Goal: Complete application form: Complete application form

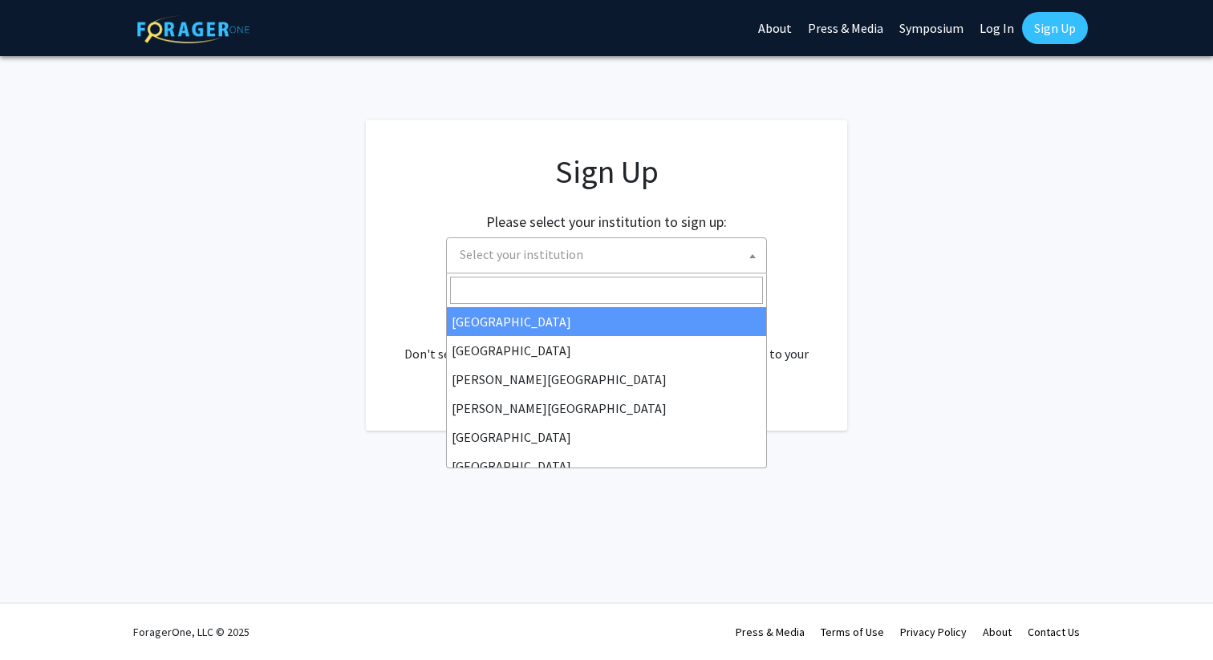
click at [646, 256] on span "Select your institution" at bounding box center [609, 254] width 313 height 33
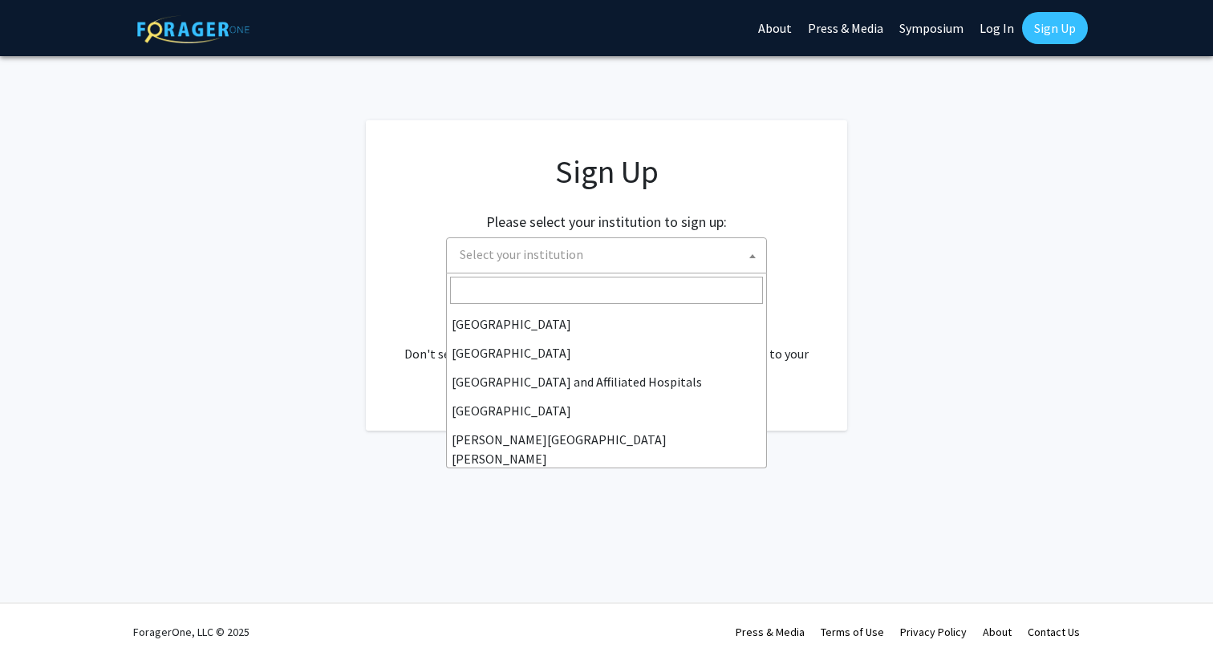
scroll to position [196, 0]
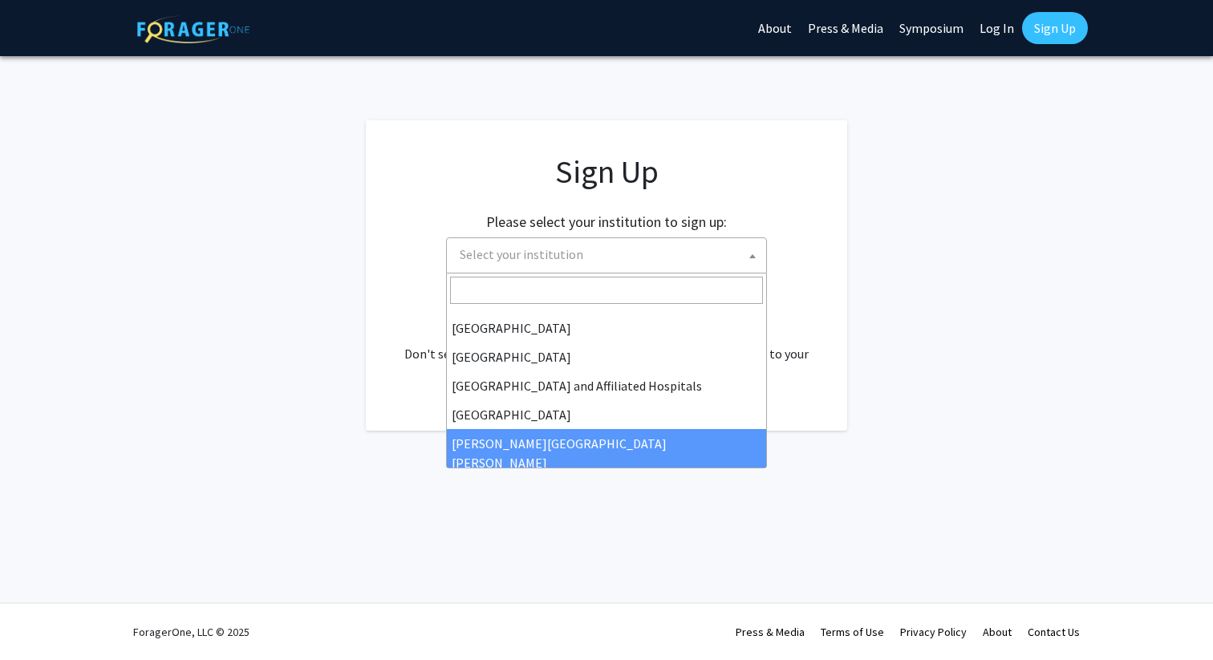
select select "1"
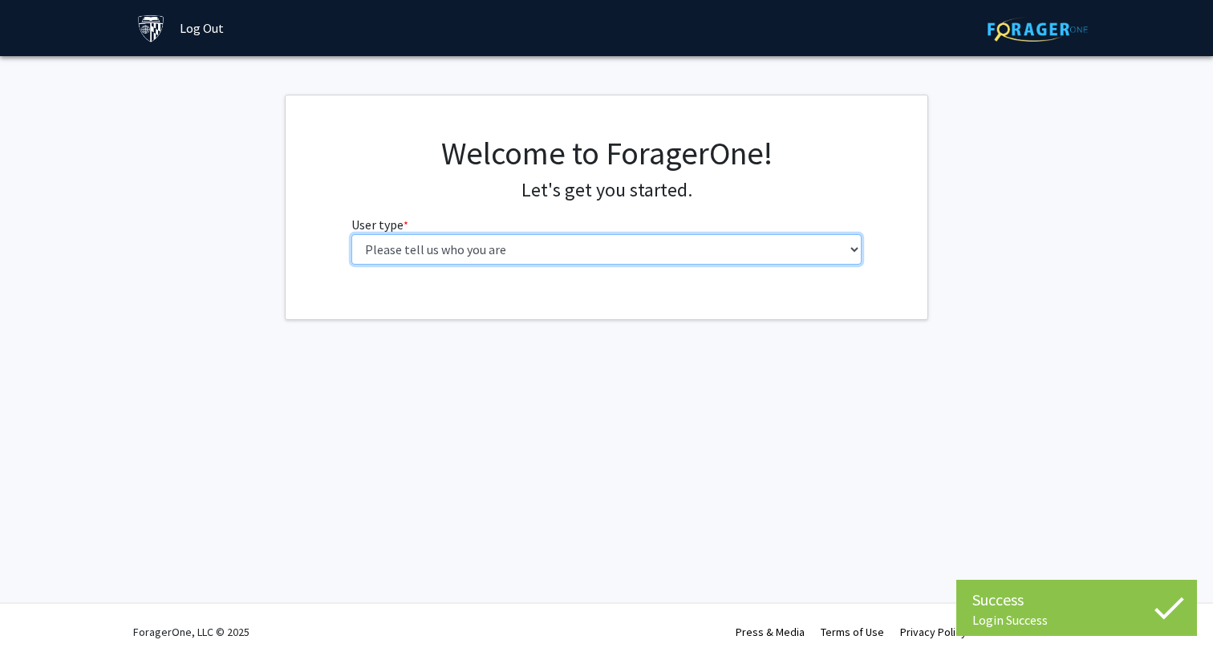
click at [557, 247] on select "Please tell us who you are Undergraduate Student Master's Student Doctoral Cand…" at bounding box center [606, 249] width 511 height 30
select select "2: masters"
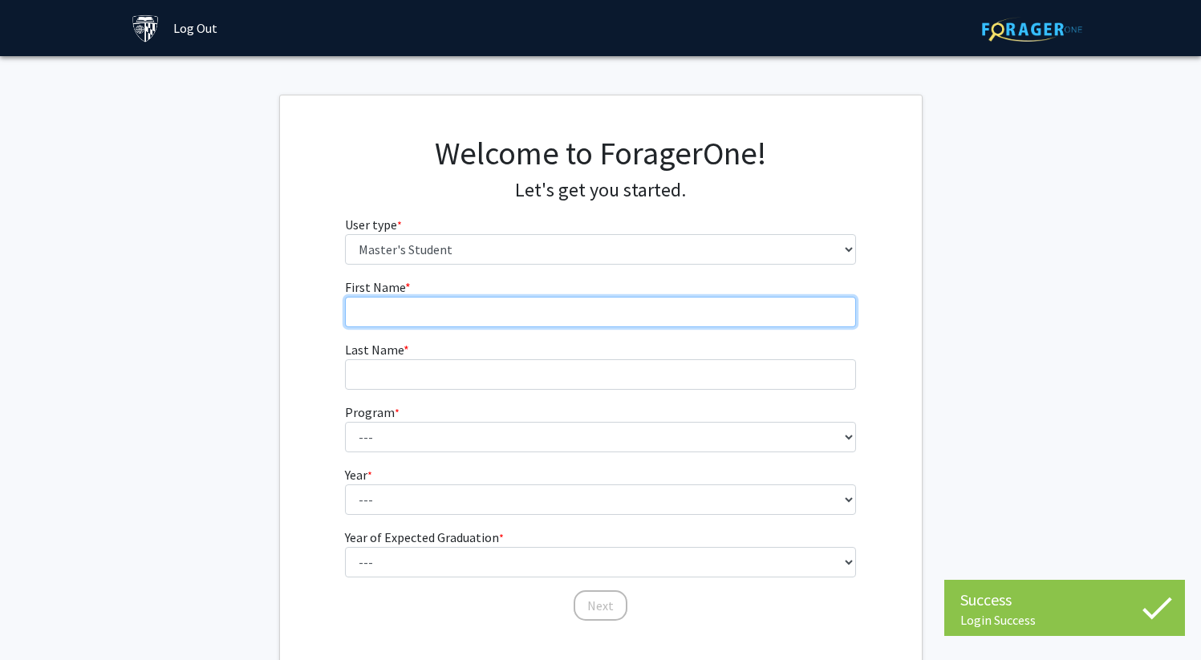
click at [511, 313] on input "First Name * required" at bounding box center [600, 312] width 511 height 30
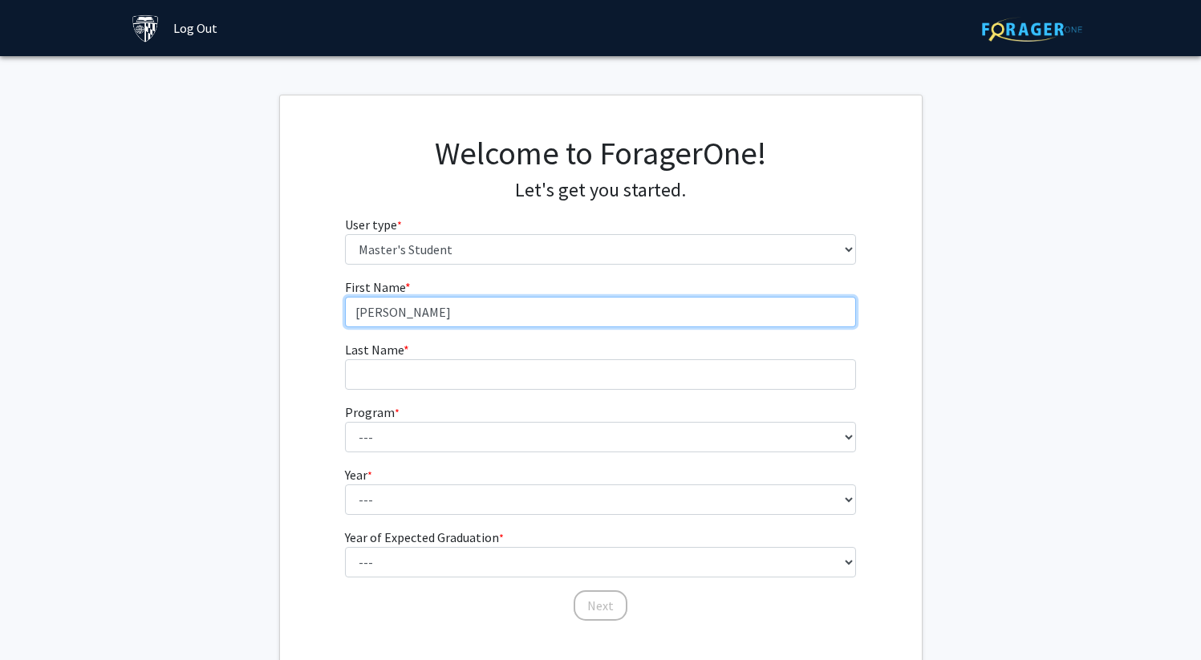
type input "Shivani"
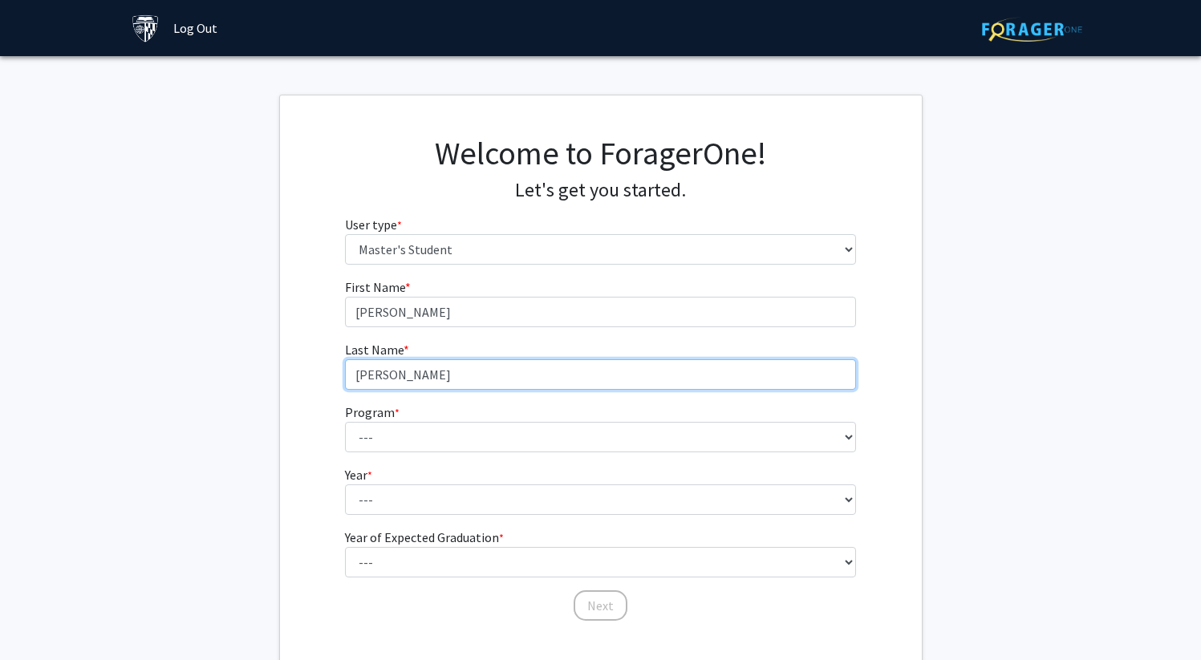
type input "Angappan"
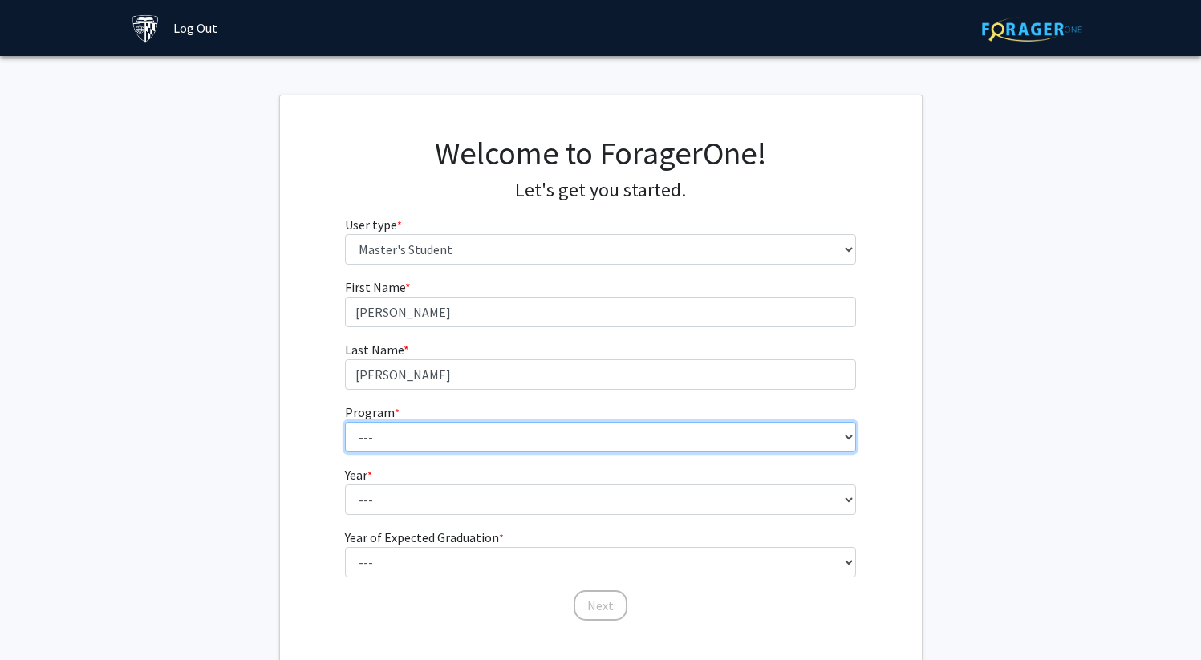
click at [475, 446] on select "--- Anatomy Education Applied and Computational Mathematics Applied Biomedical …" at bounding box center [600, 437] width 511 height 30
select select "98: 83"
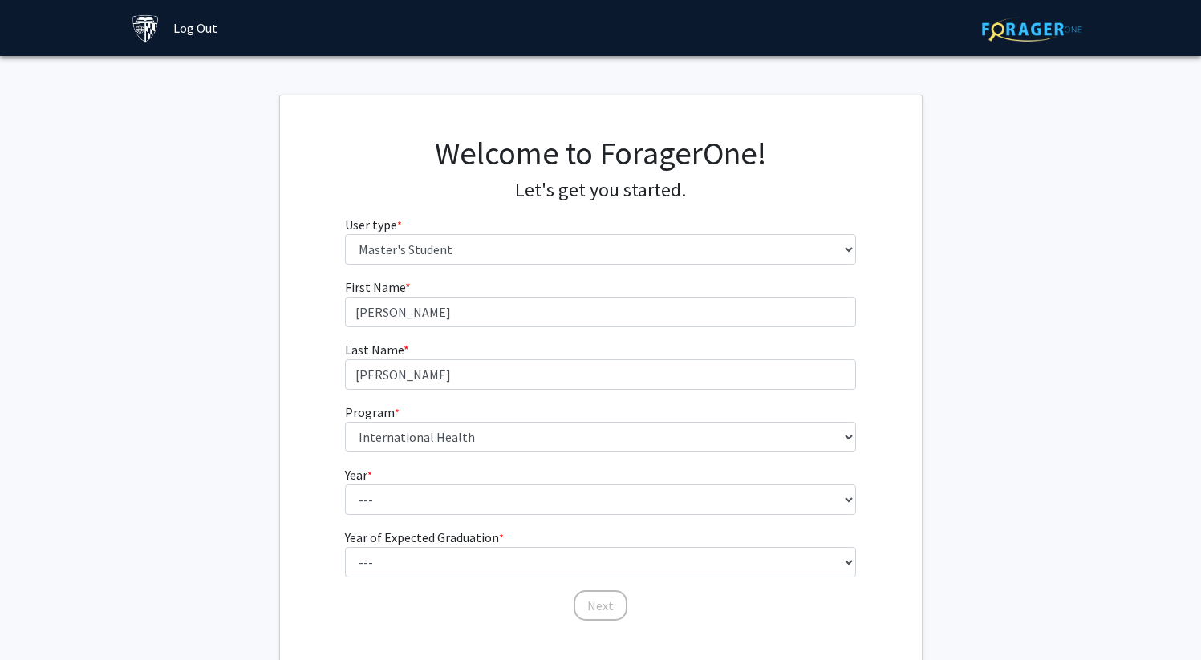
click at [309, 376] on div "First Name * required Shivani Last Name * required Angappan Program * required …" at bounding box center [601, 450] width 642 height 345
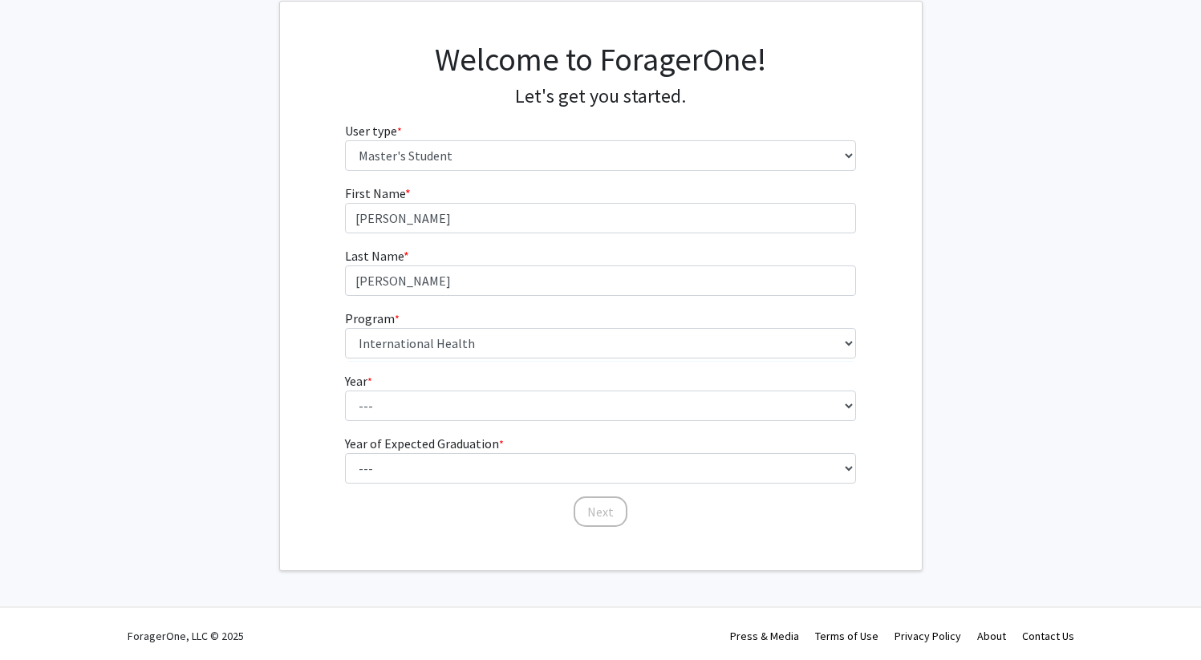
scroll to position [98, 0]
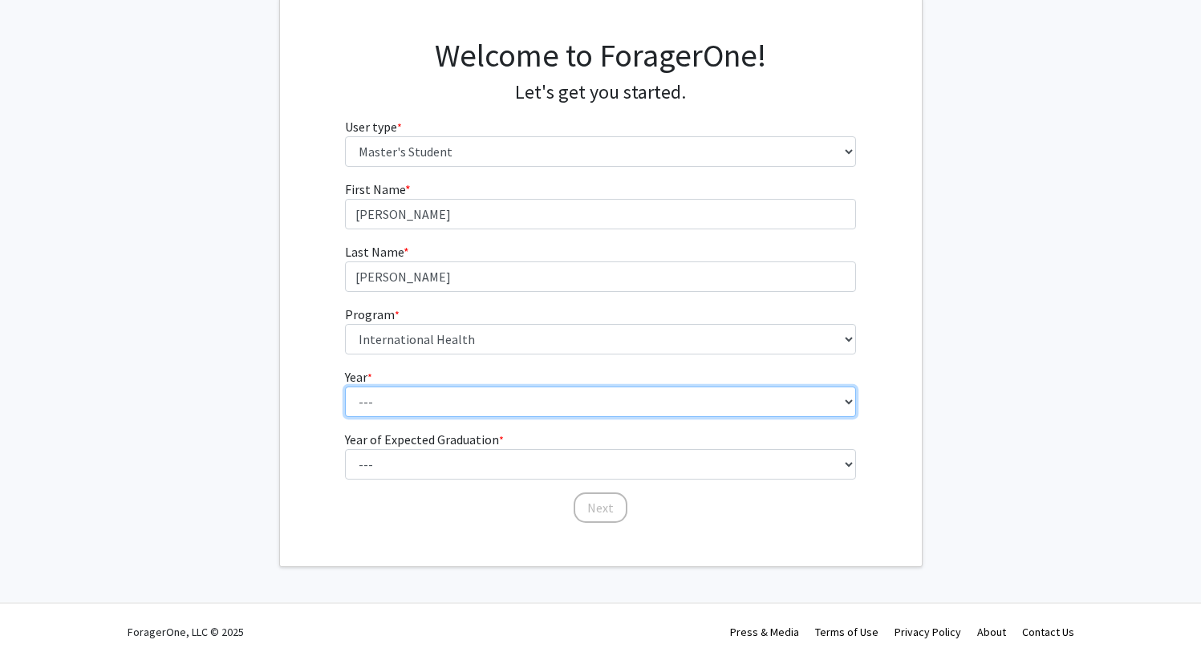
click at [417, 400] on select "--- First Year Second Year" at bounding box center [600, 402] width 511 height 30
select select "1: first_year"
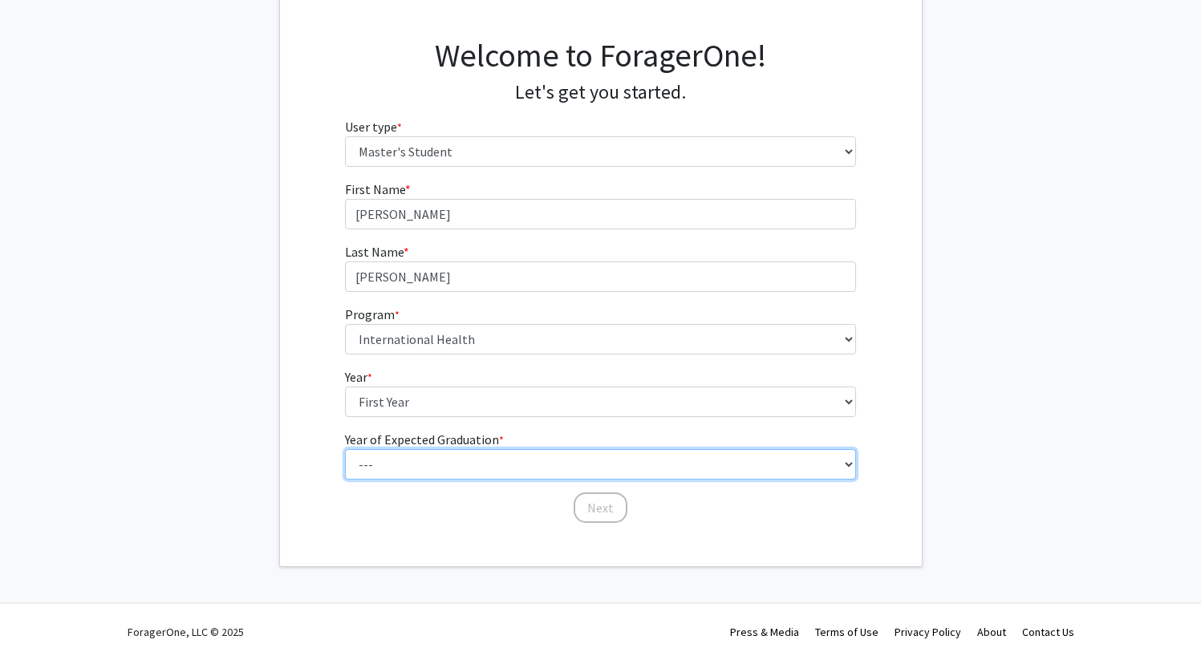
click at [422, 457] on select "--- 2025 2026 2027 2028 2029 2030 2031 2032 2033 2034" at bounding box center [600, 464] width 511 height 30
select select "3: 2027"
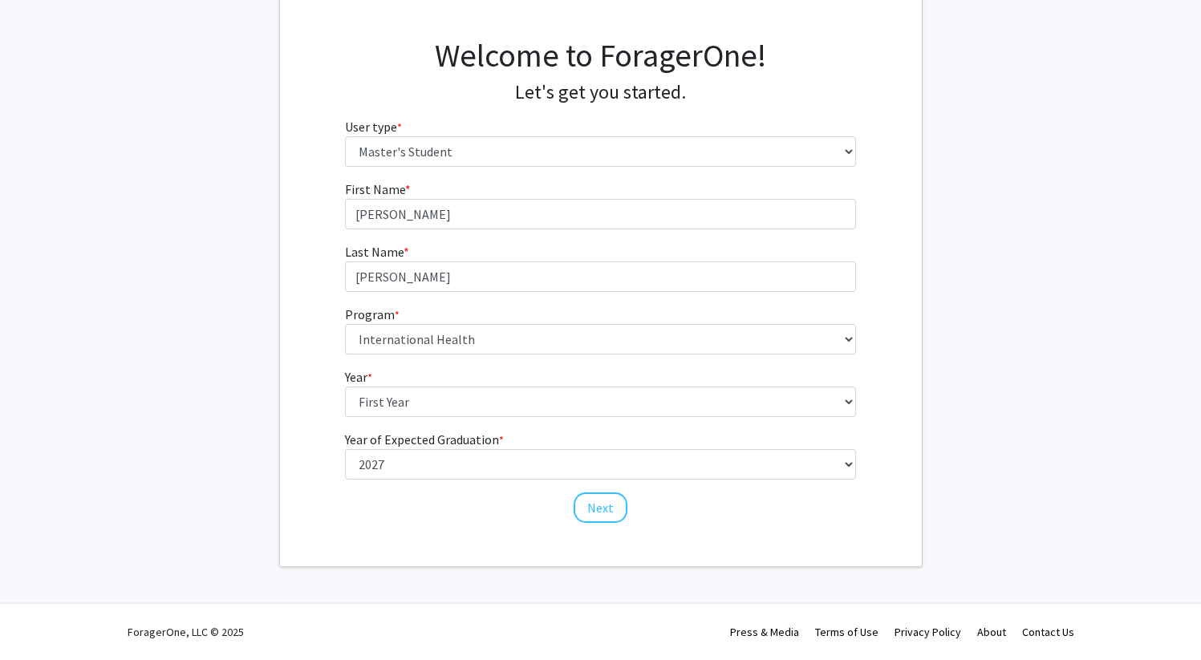
click at [334, 522] on div "First Name * required Shivani Last Name * required Angappan Program * required …" at bounding box center [600, 352] width 535 height 345
click at [611, 512] on button "Next" at bounding box center [601, 508] width 54 height 30
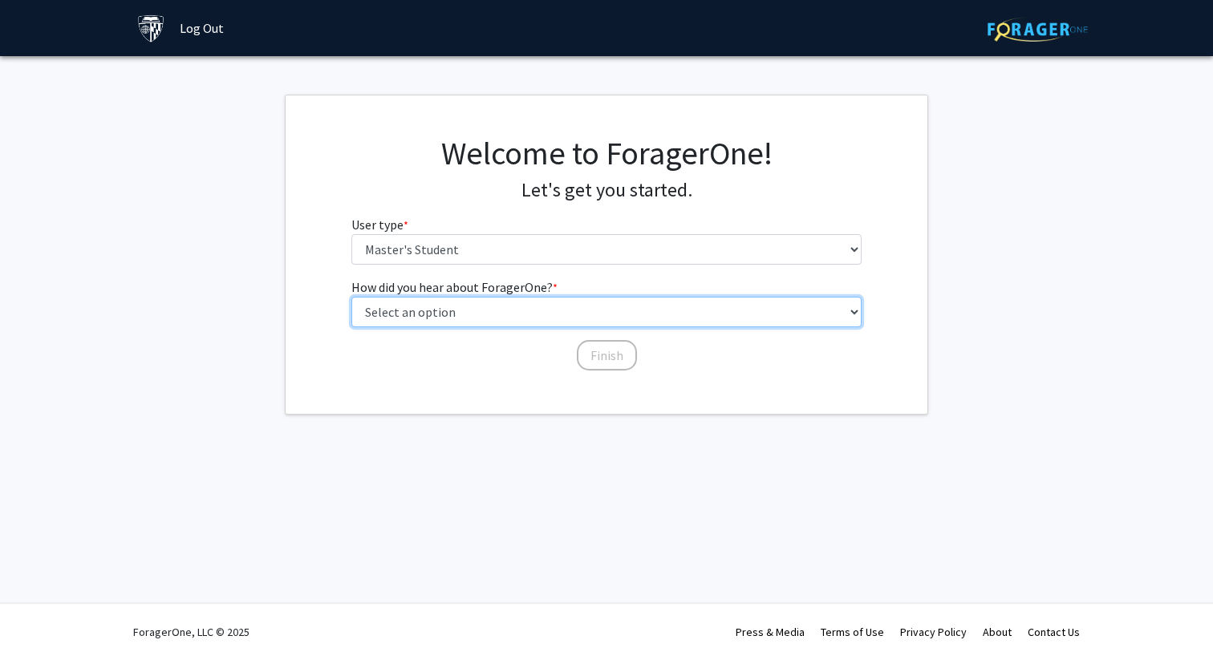
click at [518, 318] on select "Select an option Peer/student recommendation Faculty/staff recommendation Unive…" at bounding box center [606, 312] width 511 height 30
select select "3: university_website"
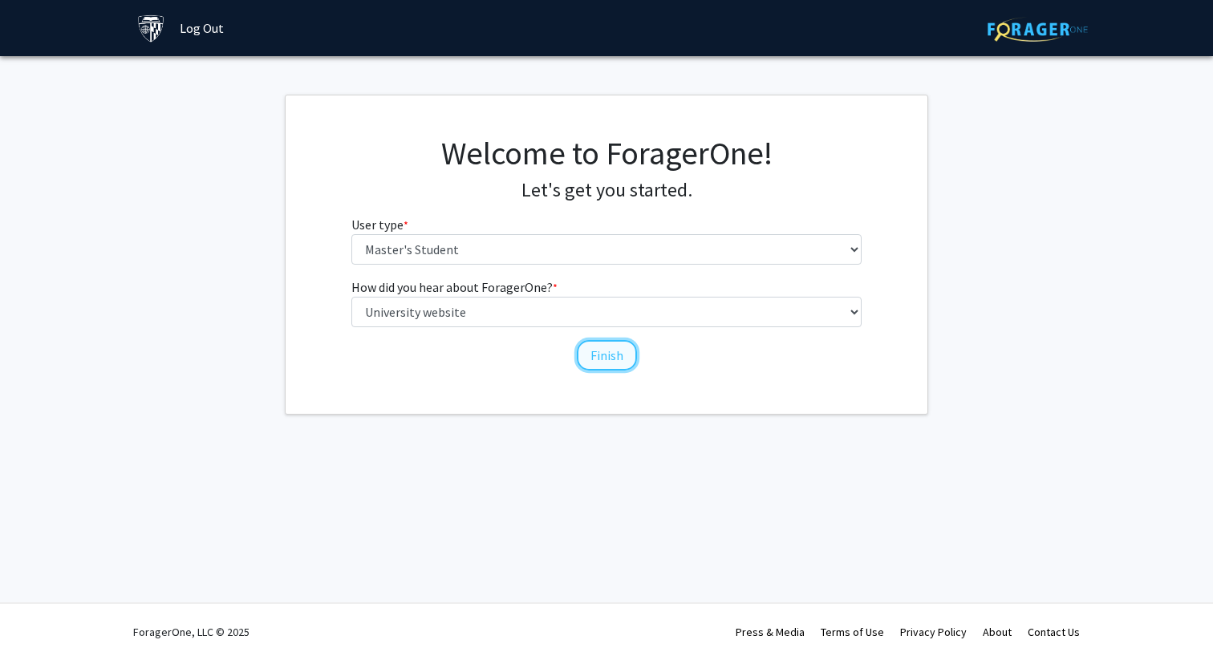
click at [597, 358] on button "Finish" at bounding box center [607, 355] width 60 height 30
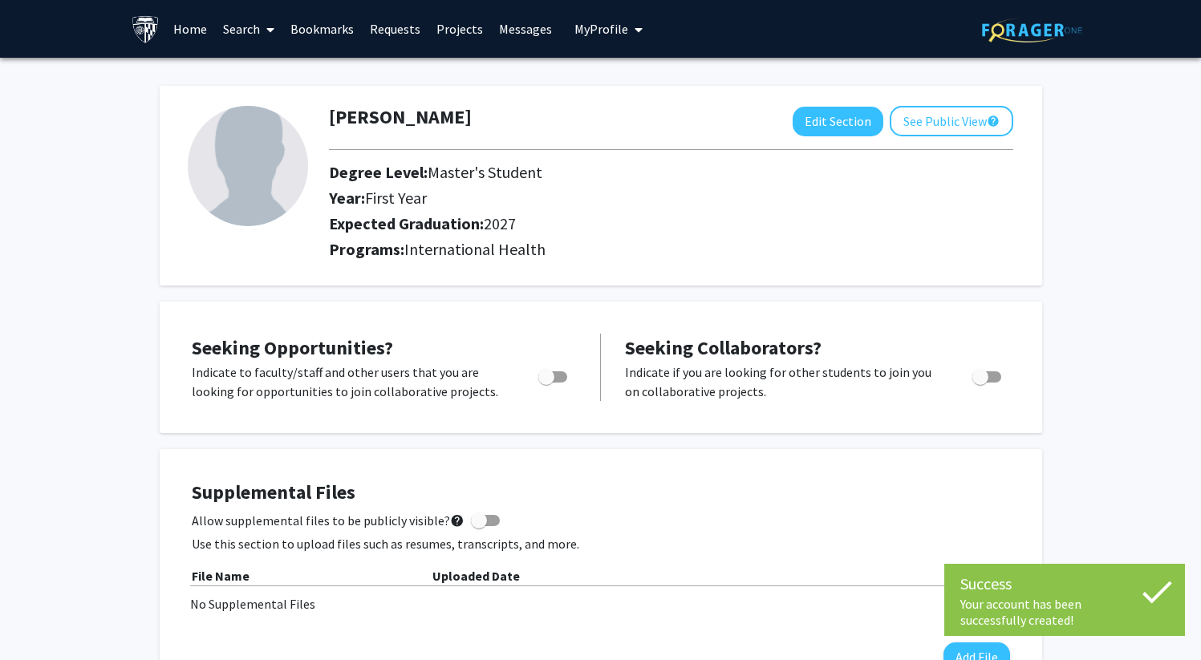
click at [1162, 584] on icon at bounding box center [1157, 592] width 40 height 40
